Goal: Navigation & Orientation: Go to known website

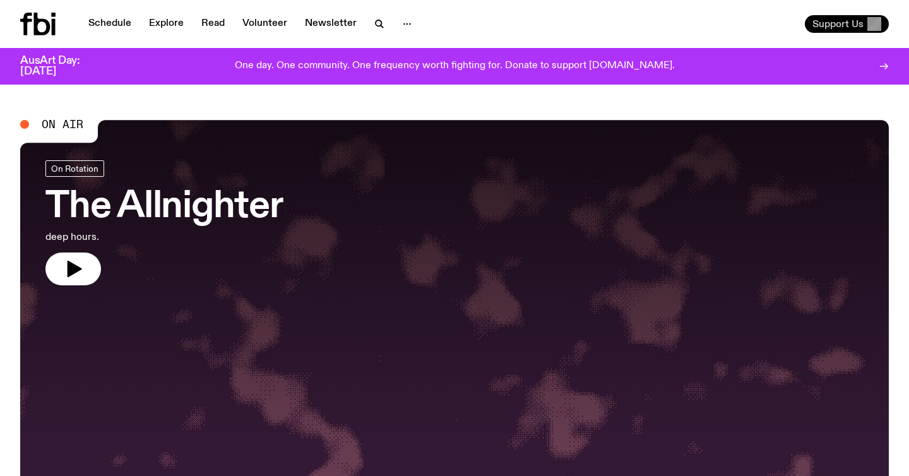
click at [847, 28] on span "Support Us" at bounding box center [838, 23] width 51 height 11
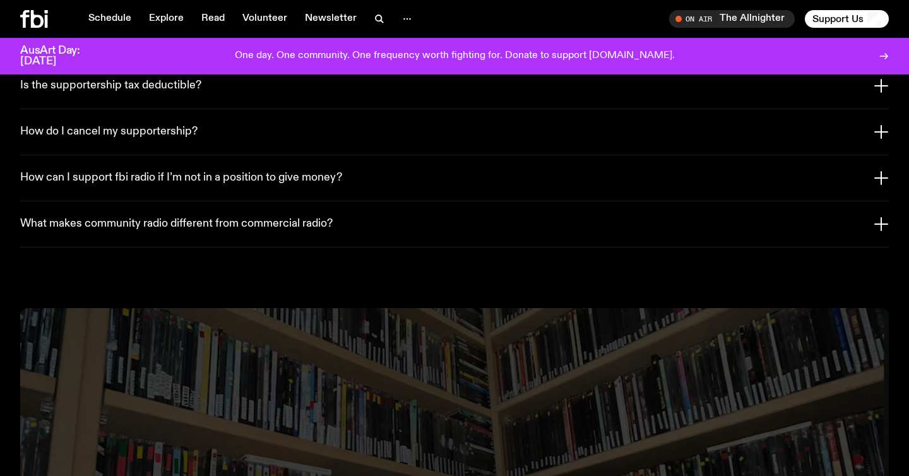
scroll to position [3331, 0]
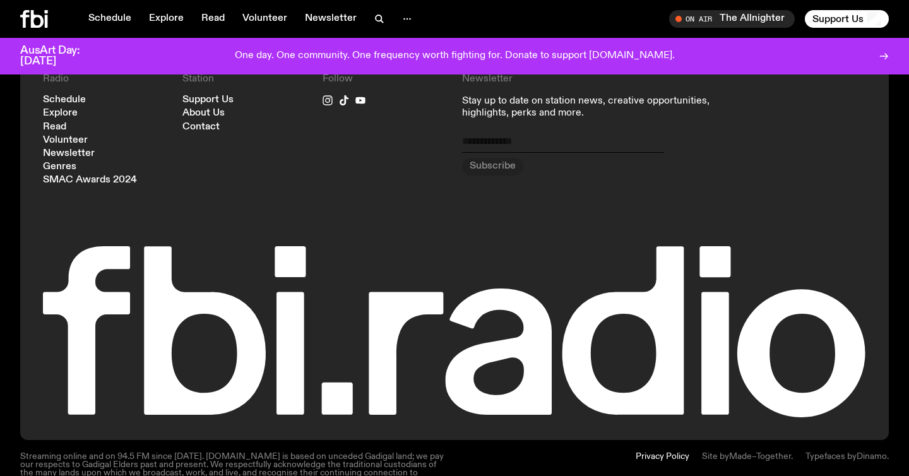
click at [39, 21] on icon at bounding box center [34, 19] width 28 height 18
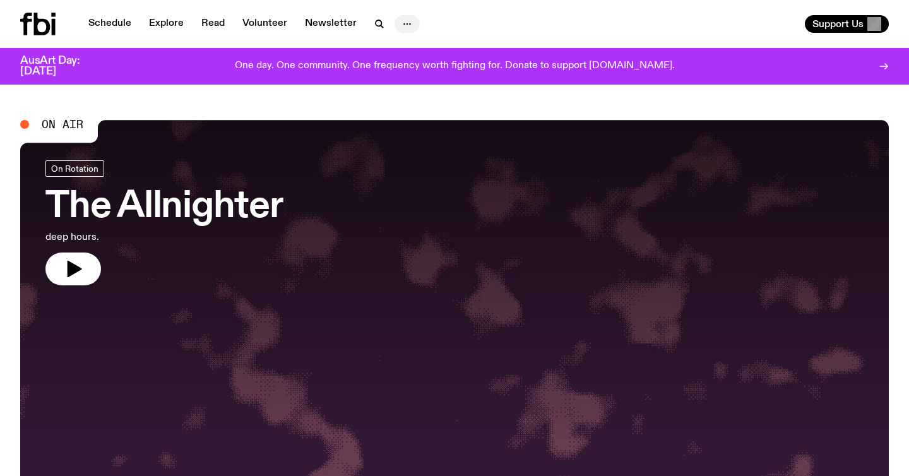
click at [405, 23] on icon "button" at bounding box center [407, 23] width 15 height 15
click at [504, 35] on div "Schedule Explore Read Volunteer Newsletter About Us Contact Support Us" at bounding box center [454, 24] width 909 height 48
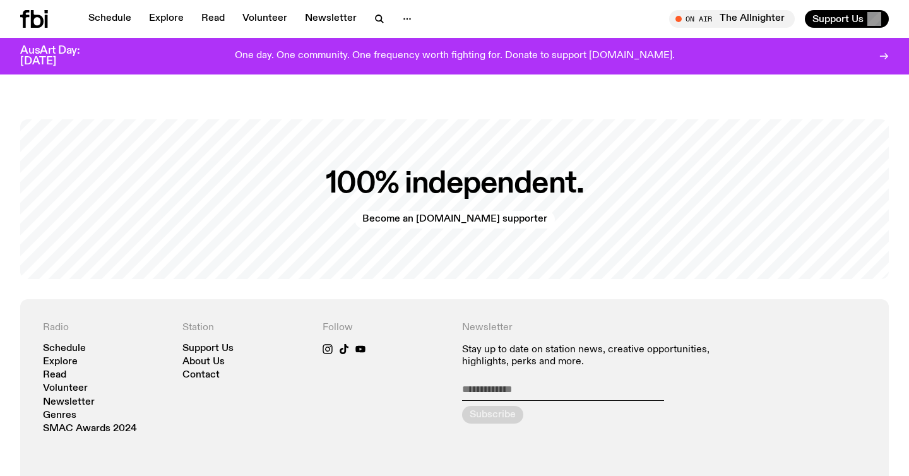
scroll to position [2675, 0]
